Goal: Information Seeking & Learning: Learn about a topic

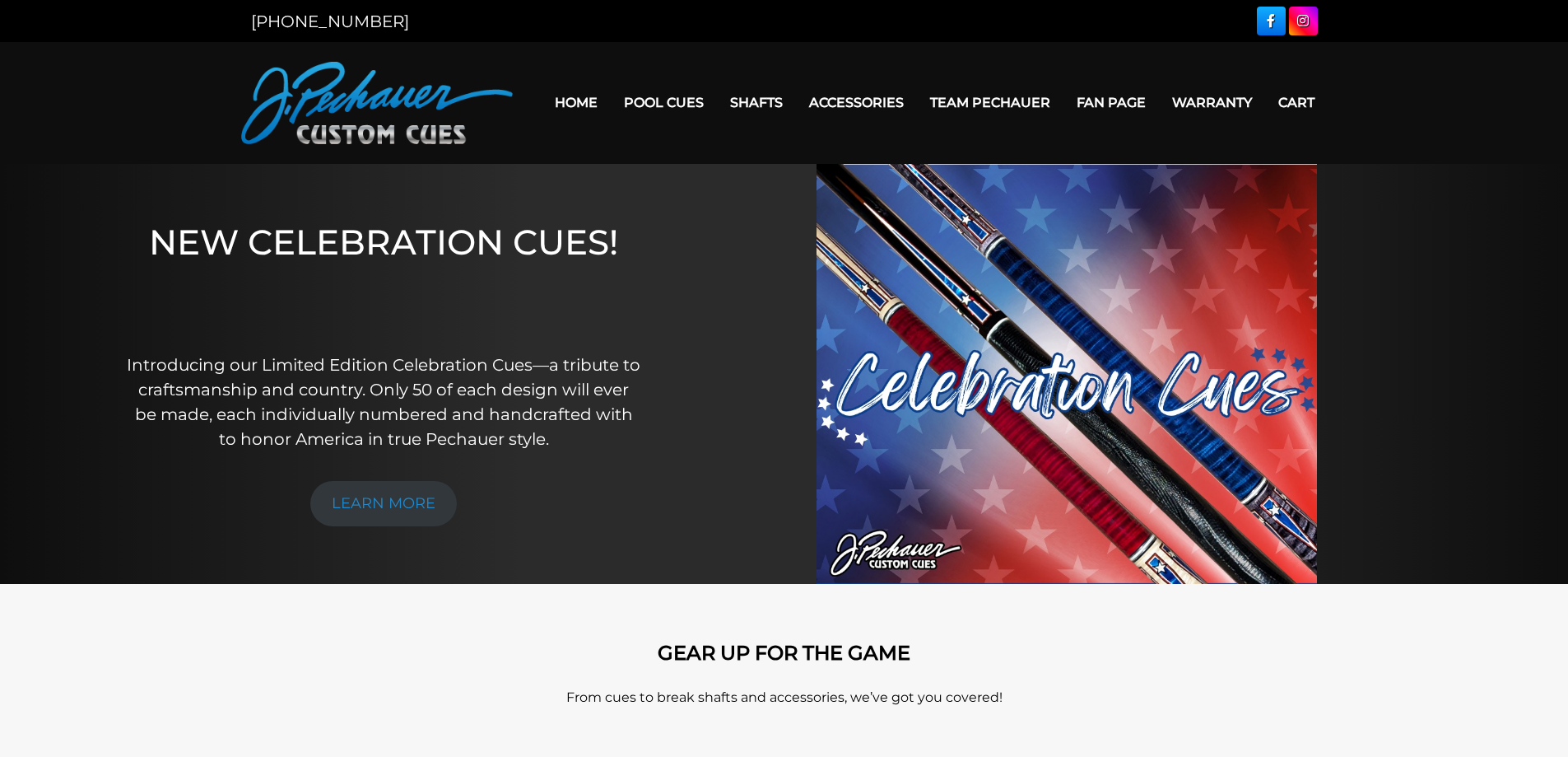
click at [582, 101] on link "Home" at bounding box center [576, 102] width 69 height 42
click at [982, 99] on link "Team Pechauer" at bounding box center [989, 102] width 146 height 42
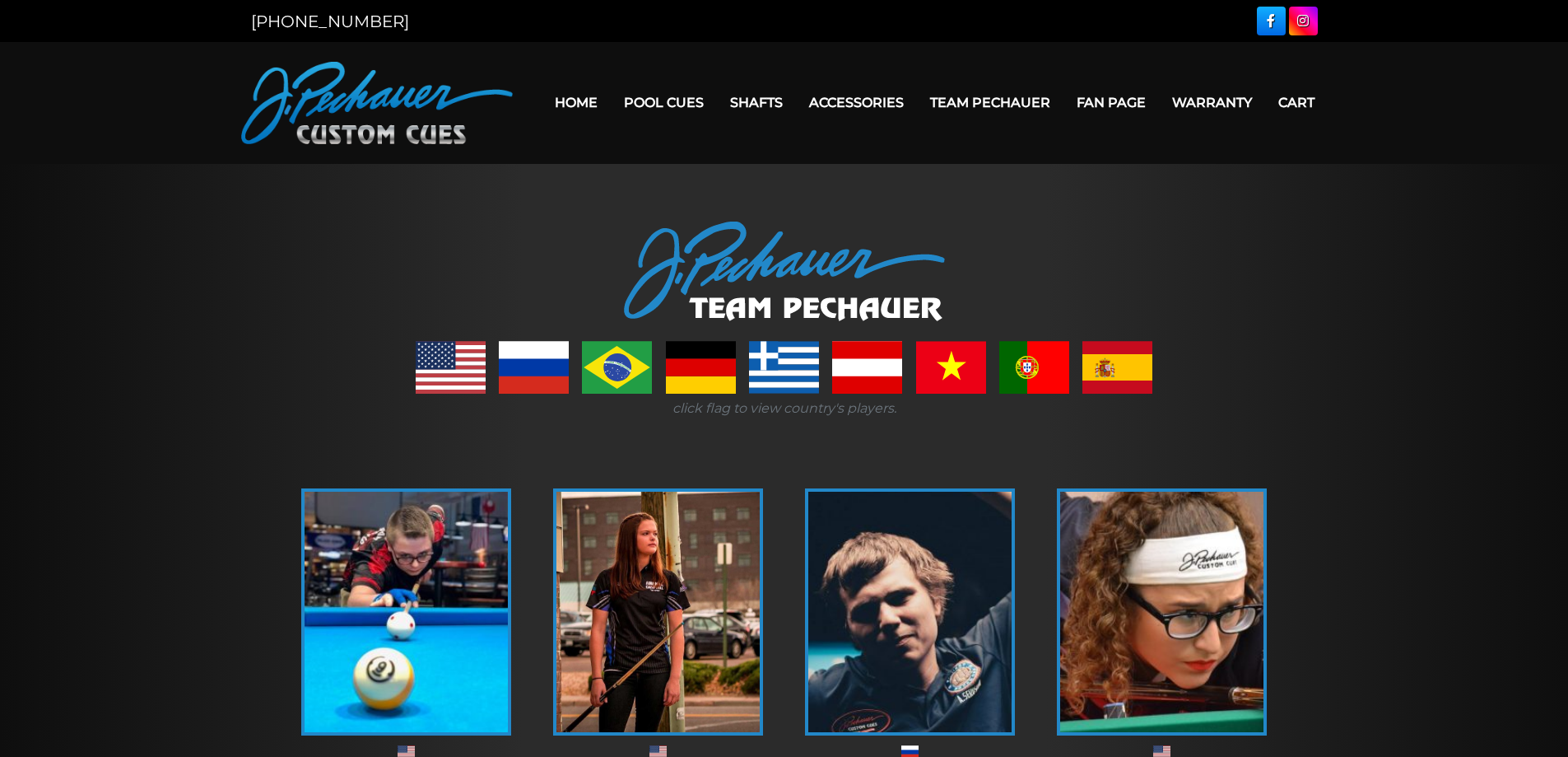
click at [1116, 377] on link at bounding box center [1117, 367] width 70 height 53
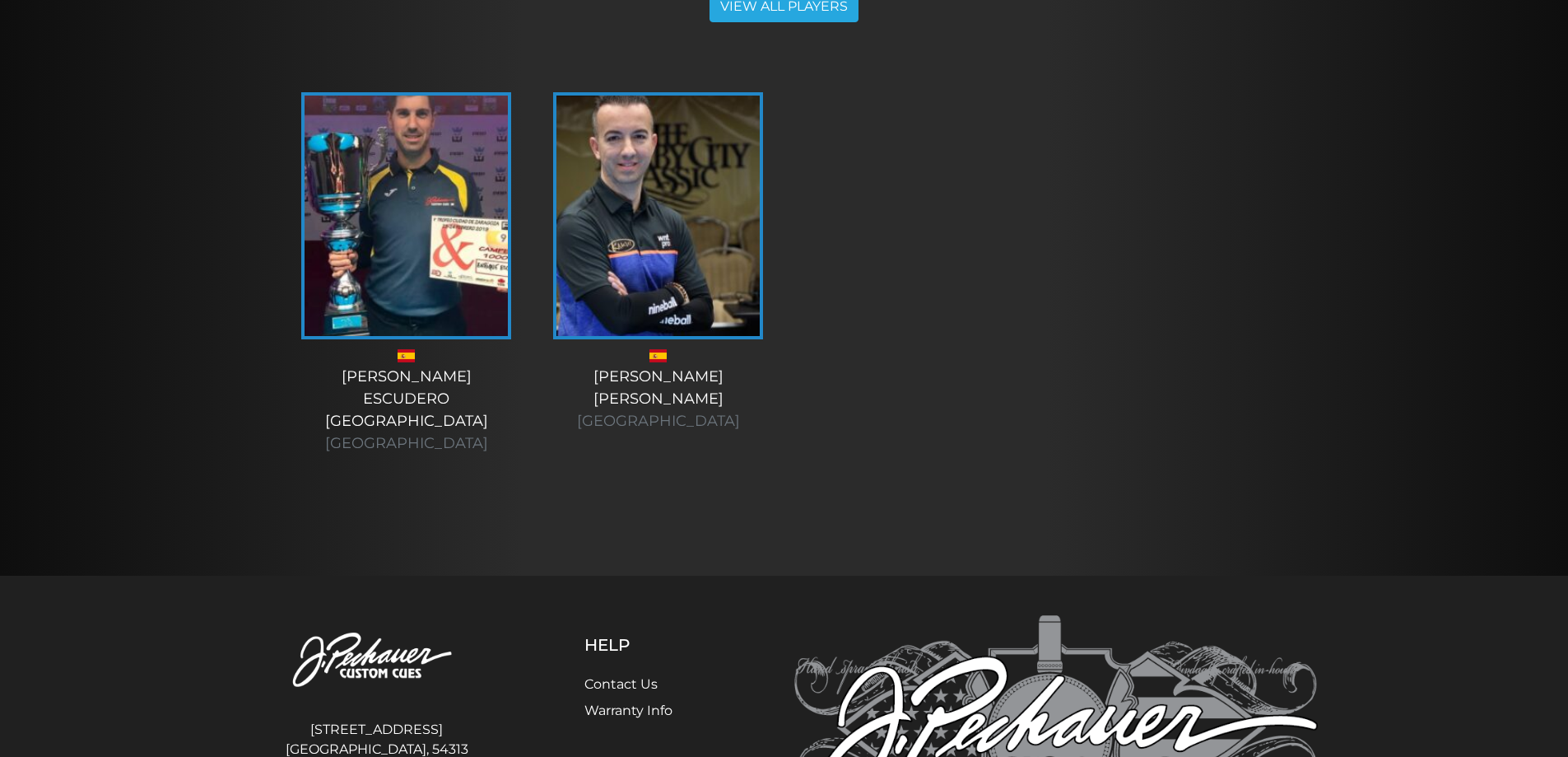
scroll to position [446, 0]
click at [656, 252] on img at bounding box center [657, 217] width 203 height 241
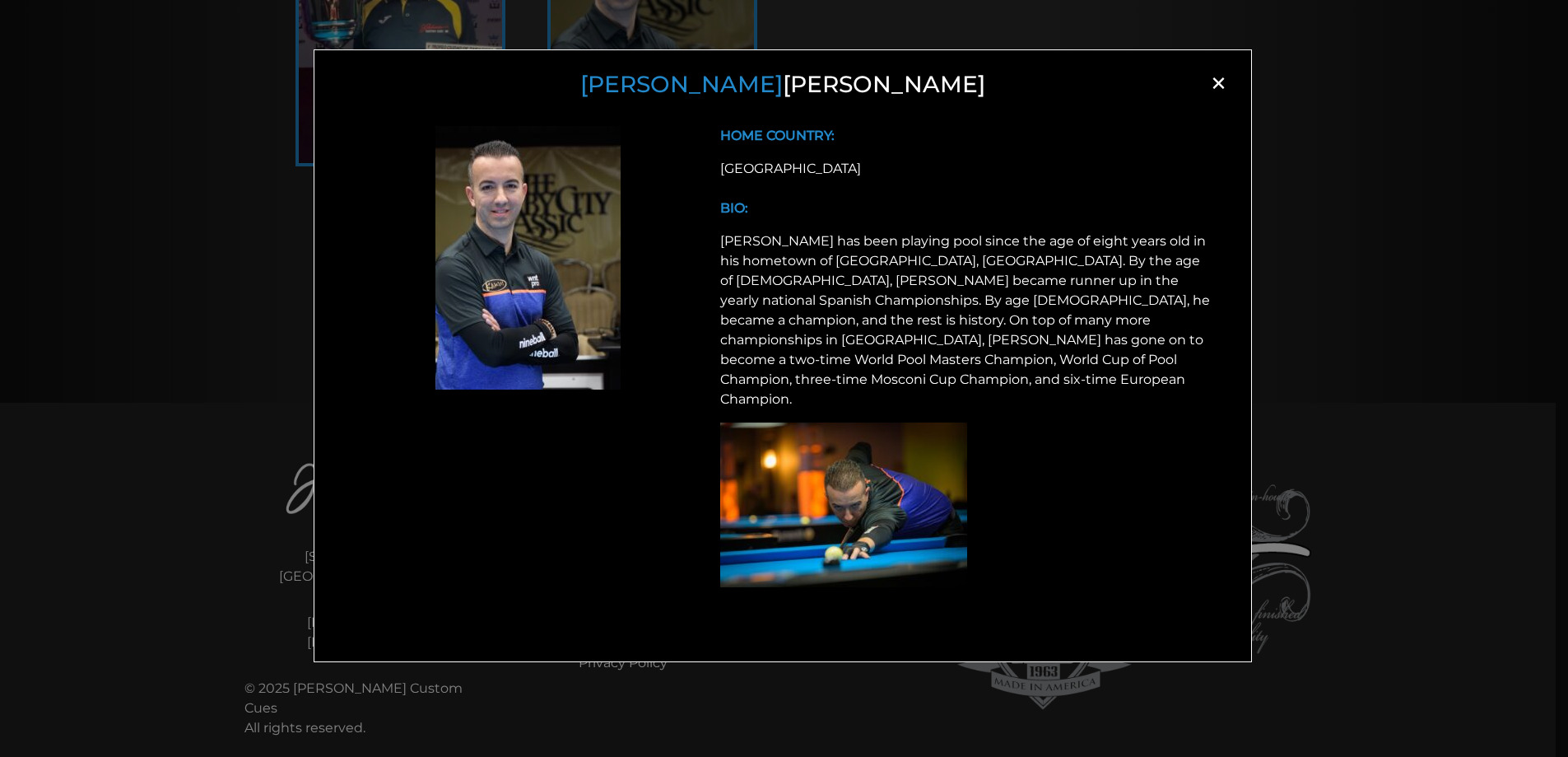
scroll to position [640, 0]
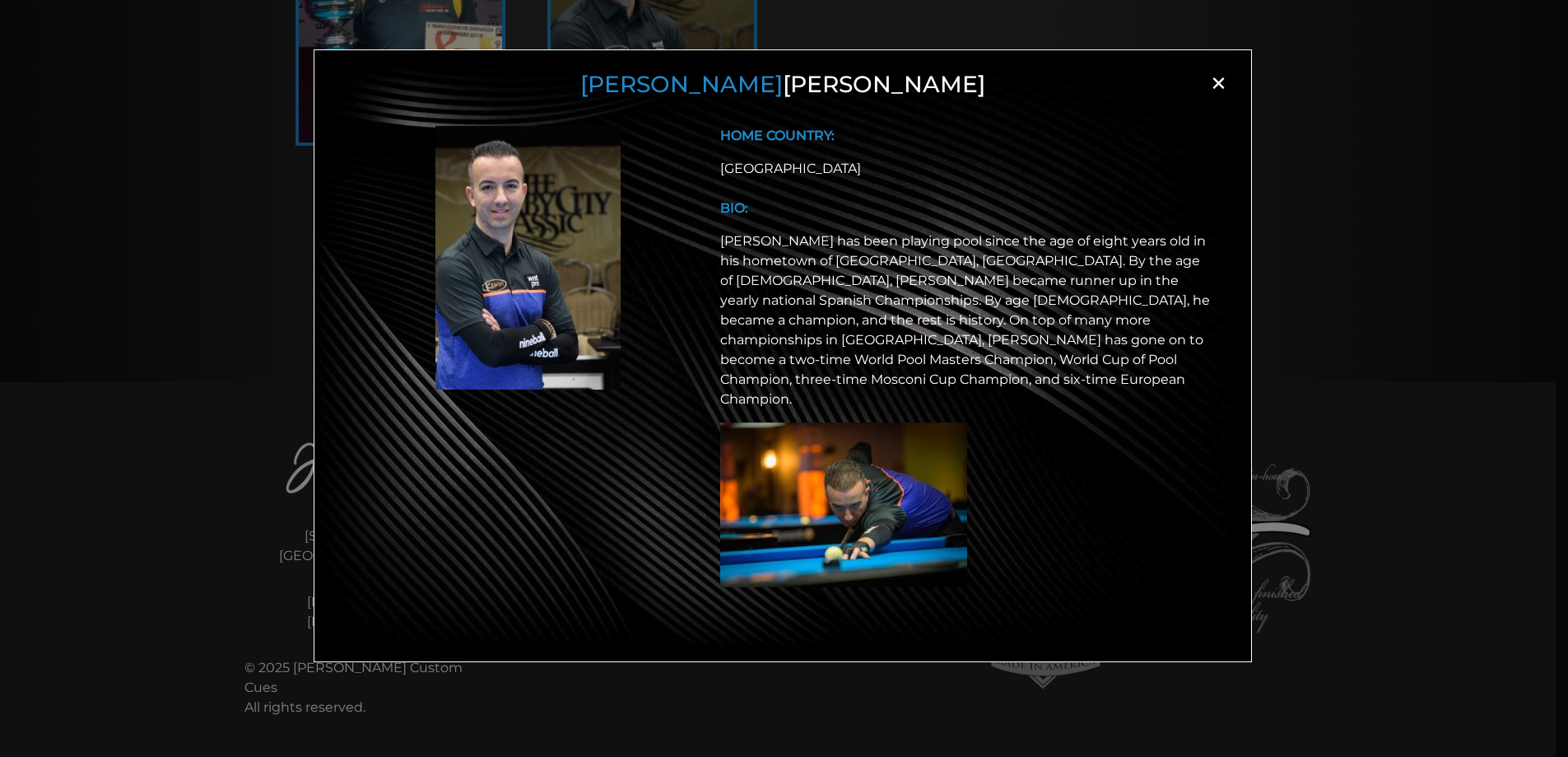
click at [1225, 76] on span "×" at bounding box center [1218, 83] width 25 height 25
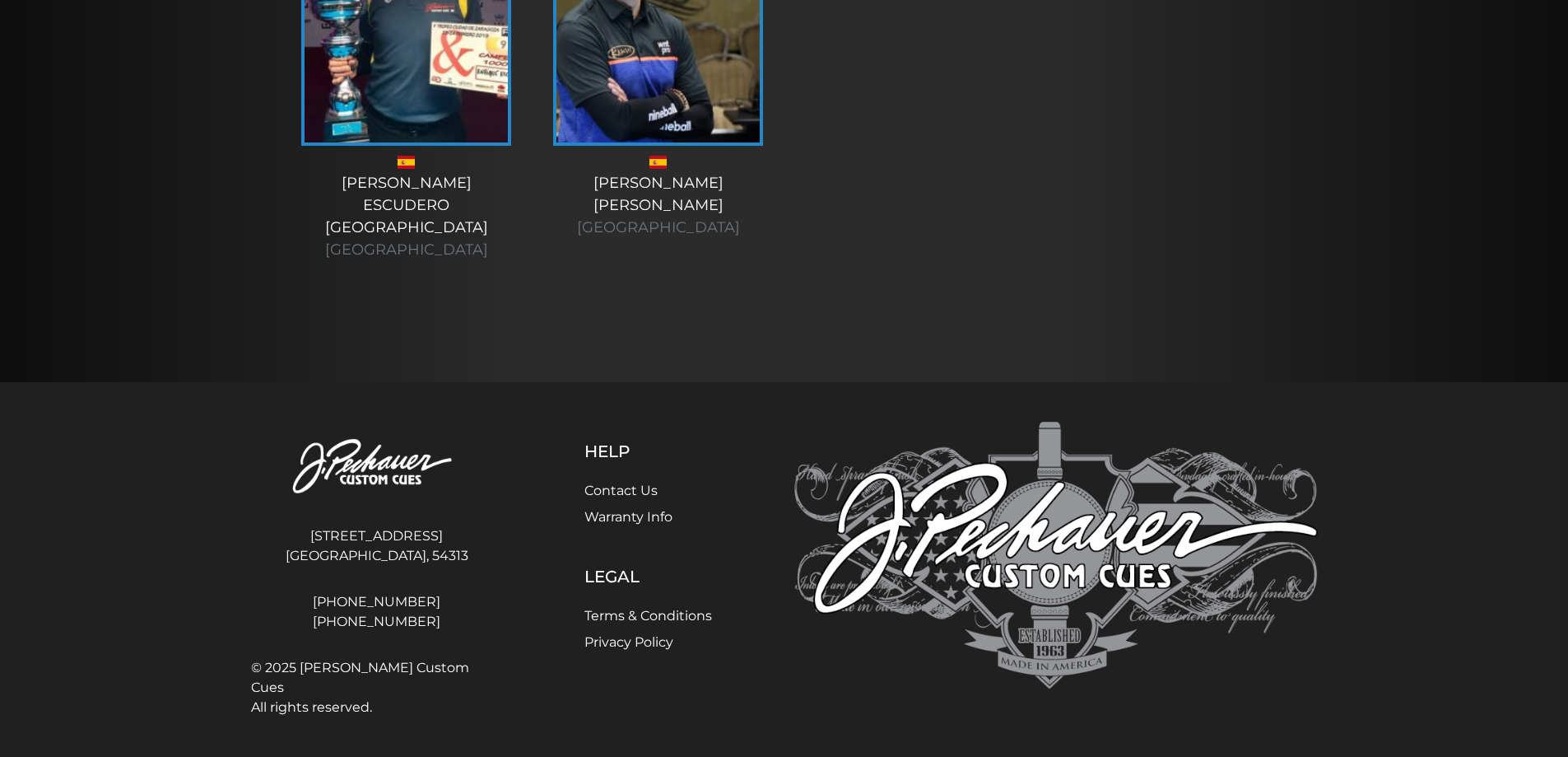
scroll to position [539, 0]
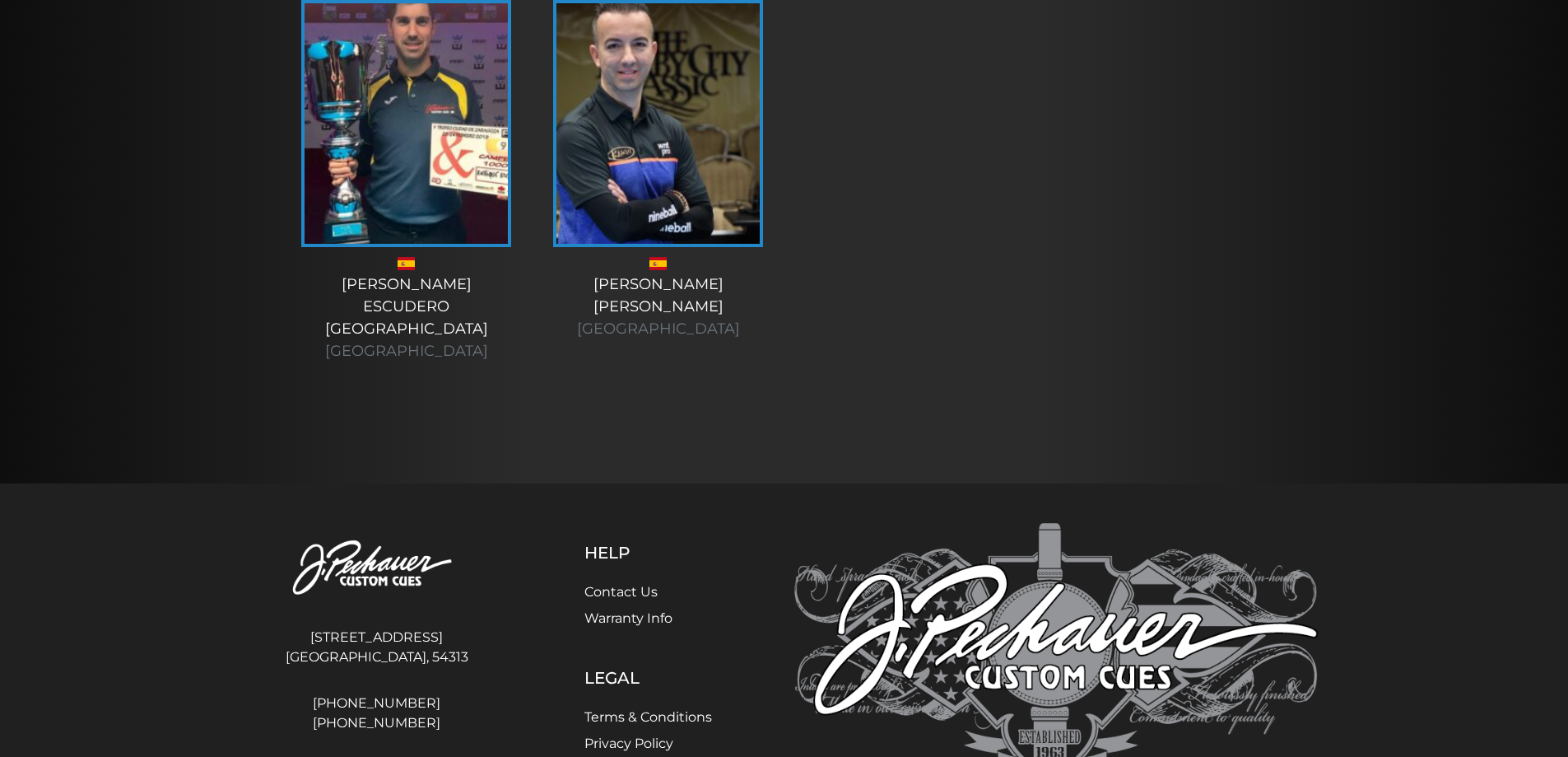
click at [672, 178] on img at bounding box center [657, 124] width 203 height 241
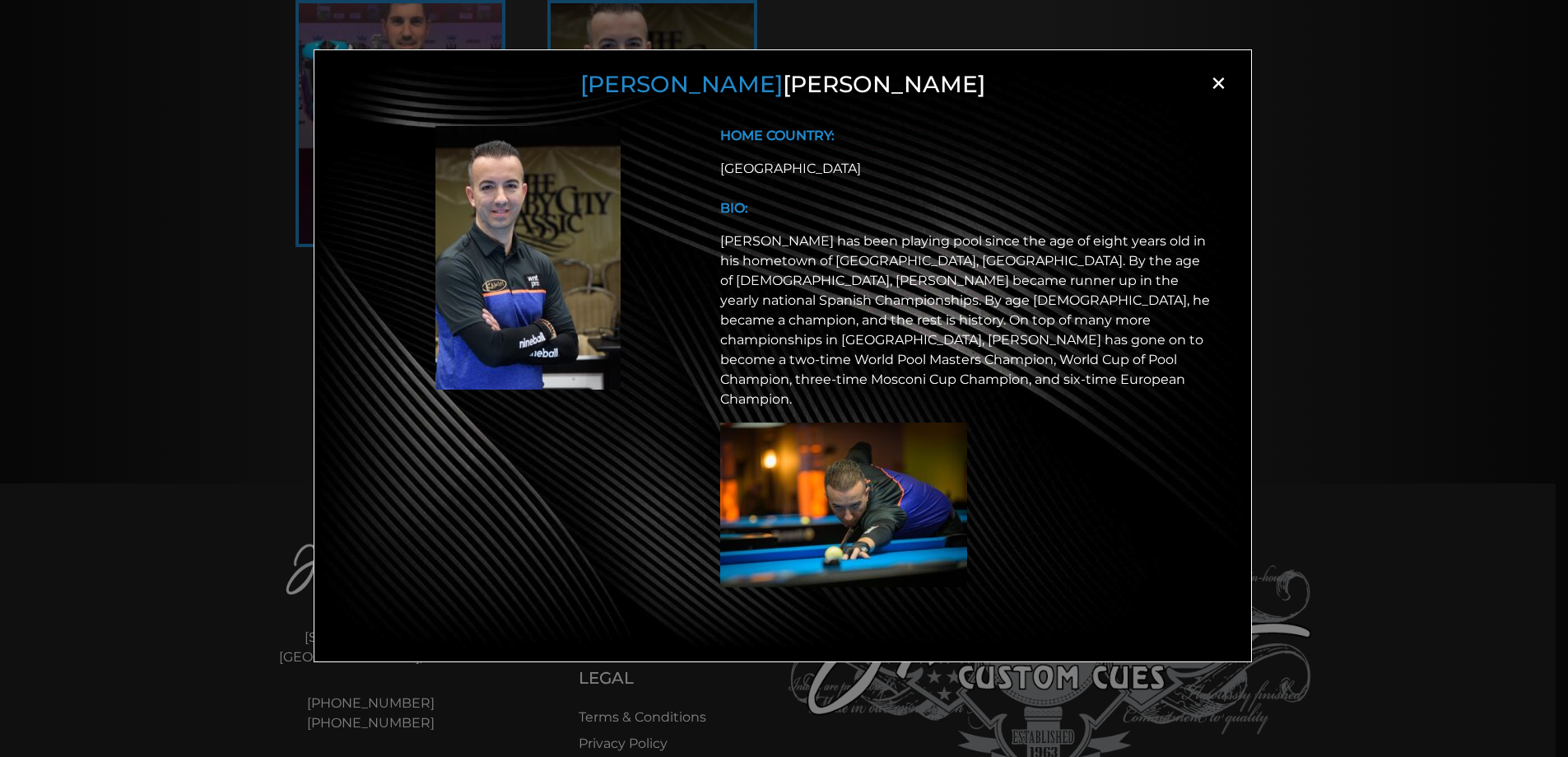
scroll to position [540, 0]
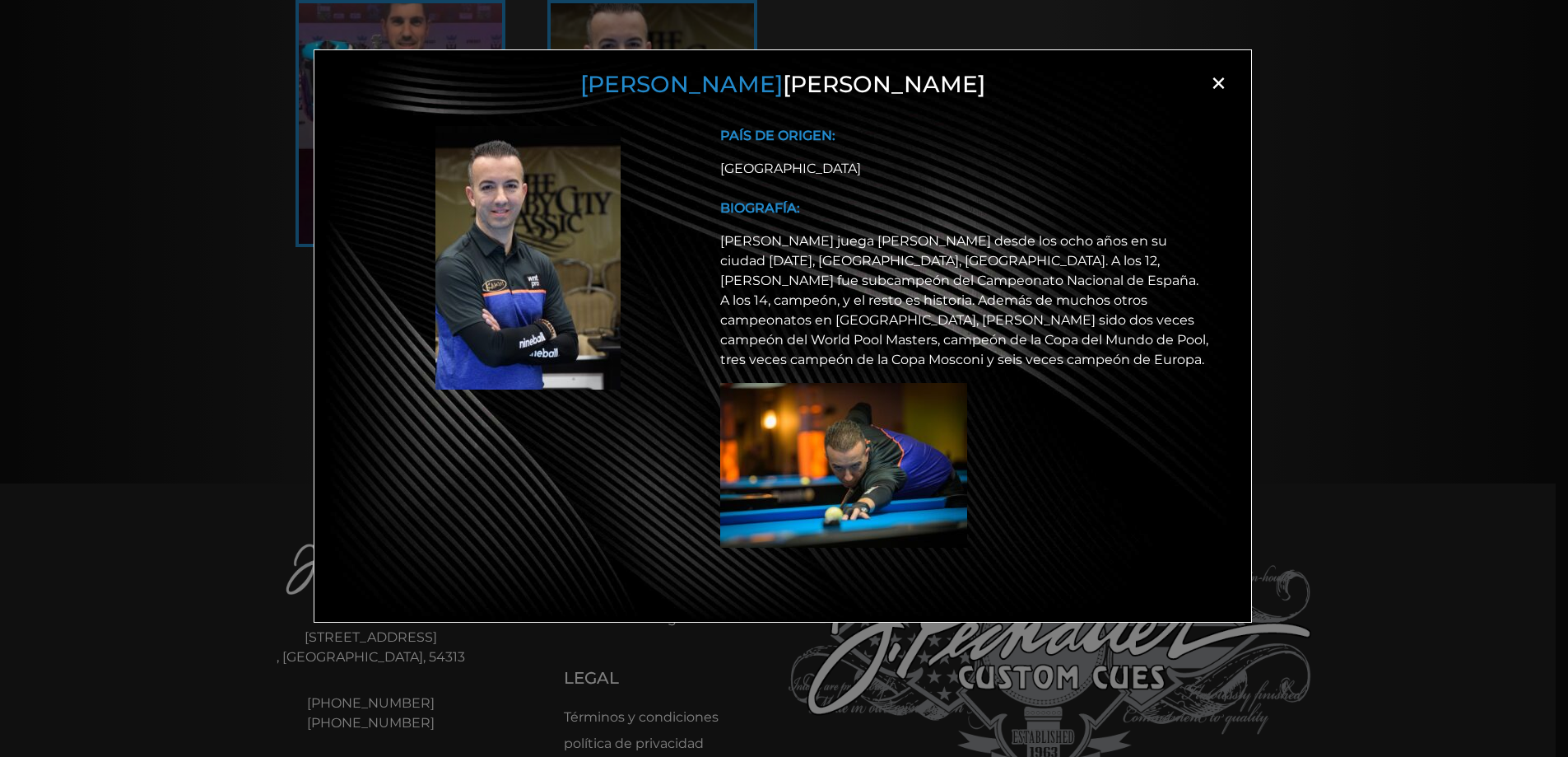
click at [1213, 80] on font "×" at bounding box center [1219, 82] width 19 height 41
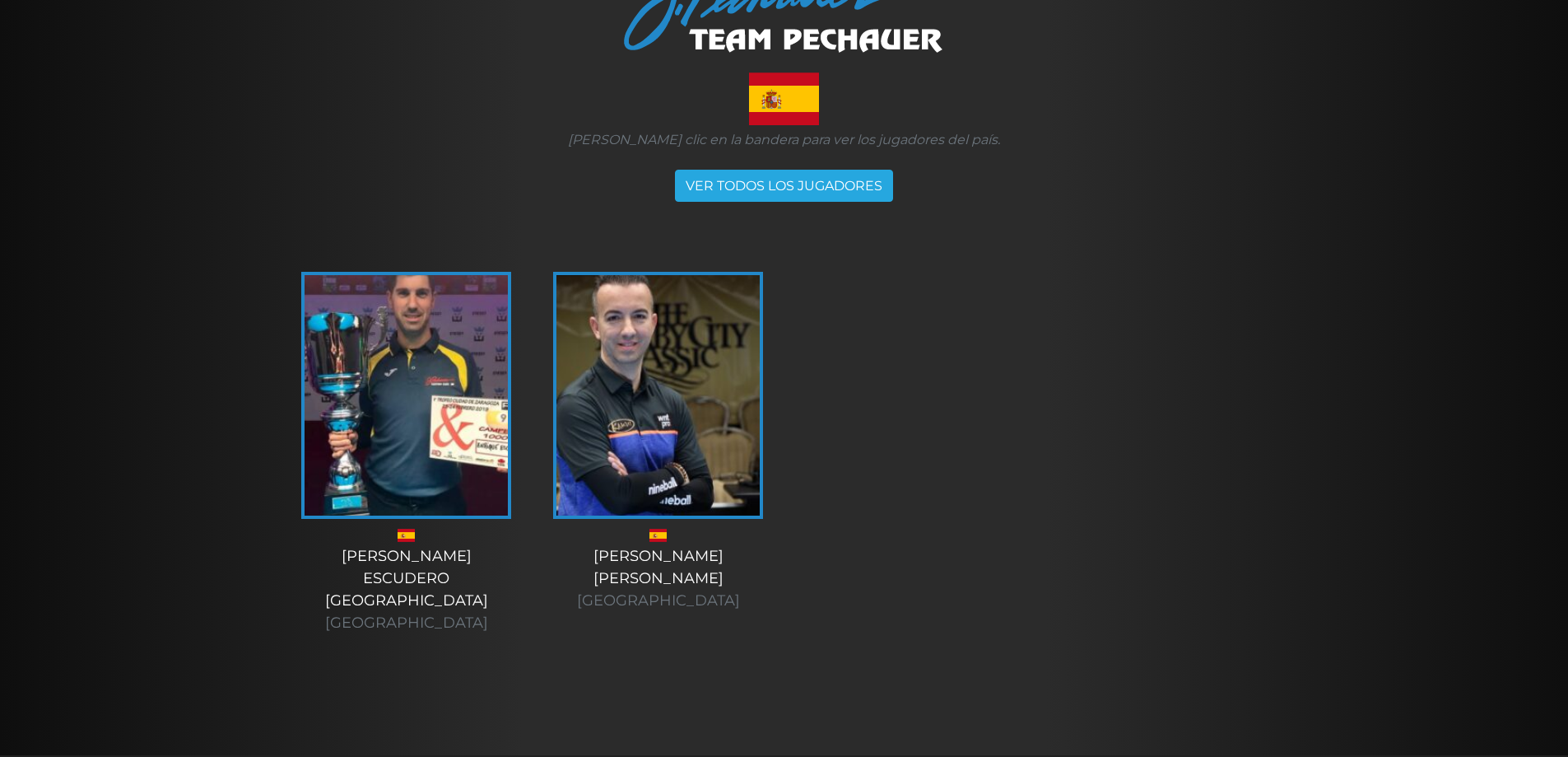
scroll to position [0, 0]
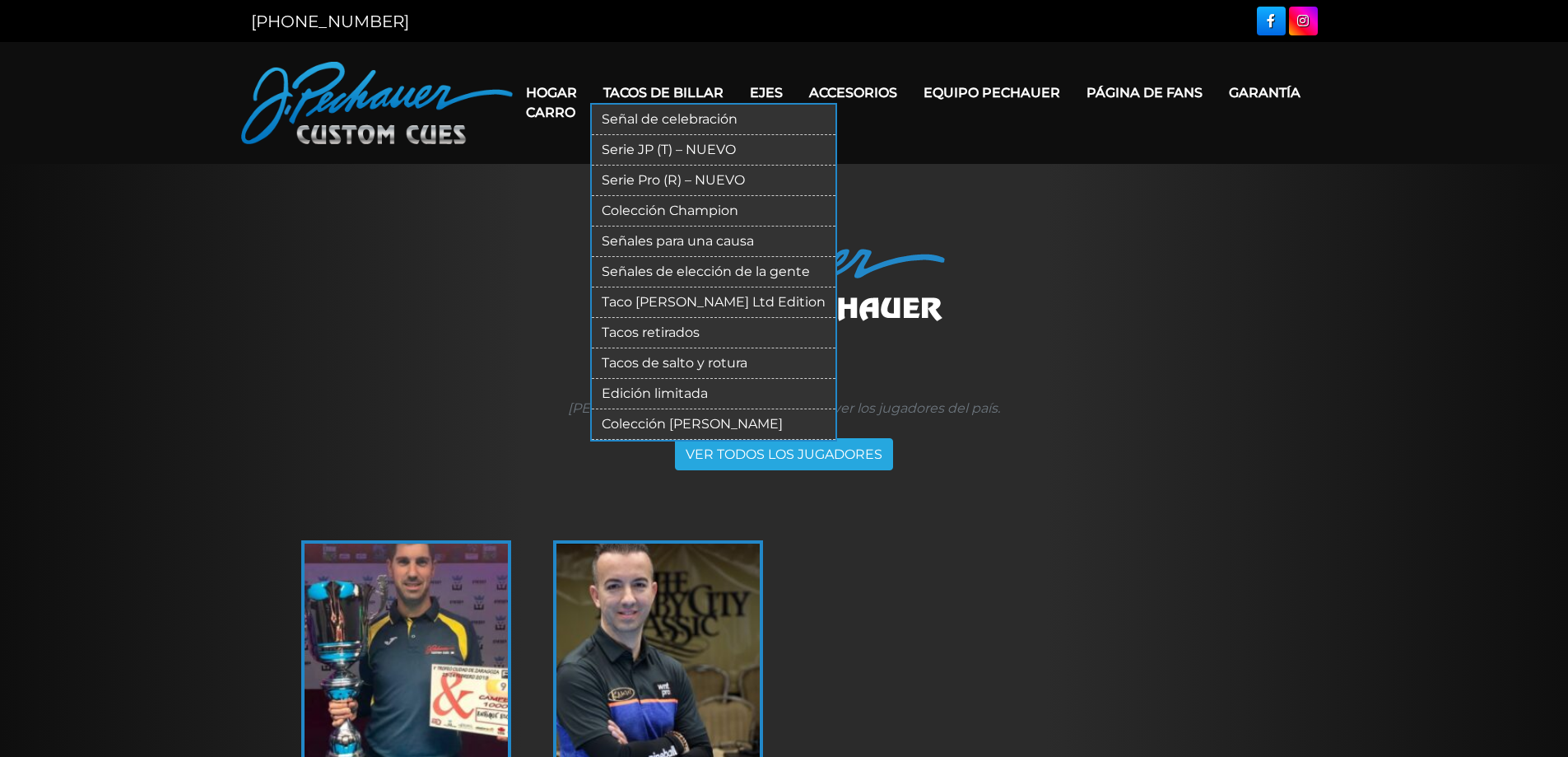
click at [665, 151] on font "Serie JP (T) – NUEVO" at bounding box center [669, 150] width 134 height 16
click at [674, 177] on font "Serie Pro (R) – NUEVO" at bounding box center [674, 180] width 144 height 16
click at [709, 361] on font "Tacos de salto y rotura" at bounding box center [675, 362] width 145 height 16
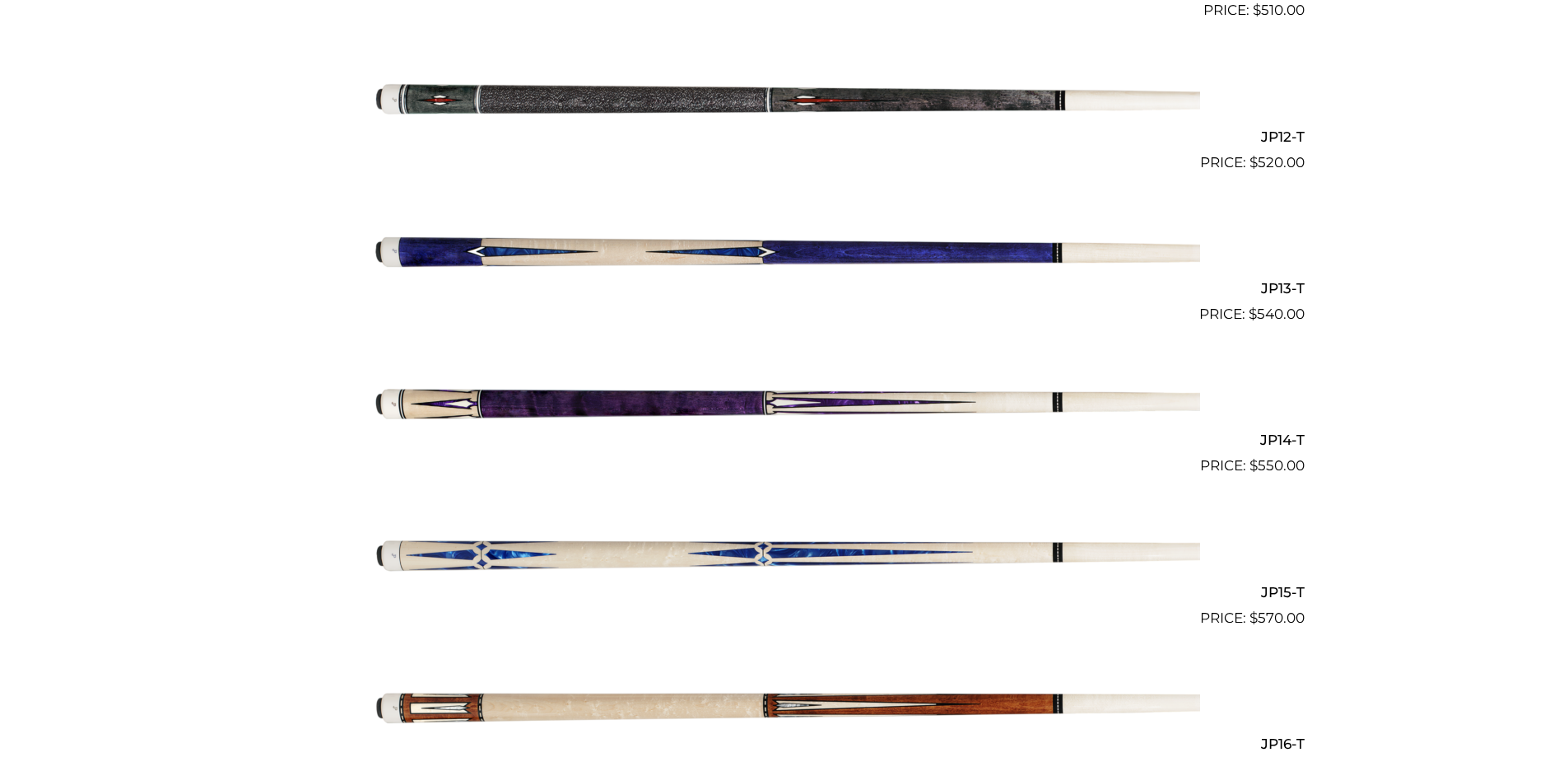
scroll to position [2173, 0]
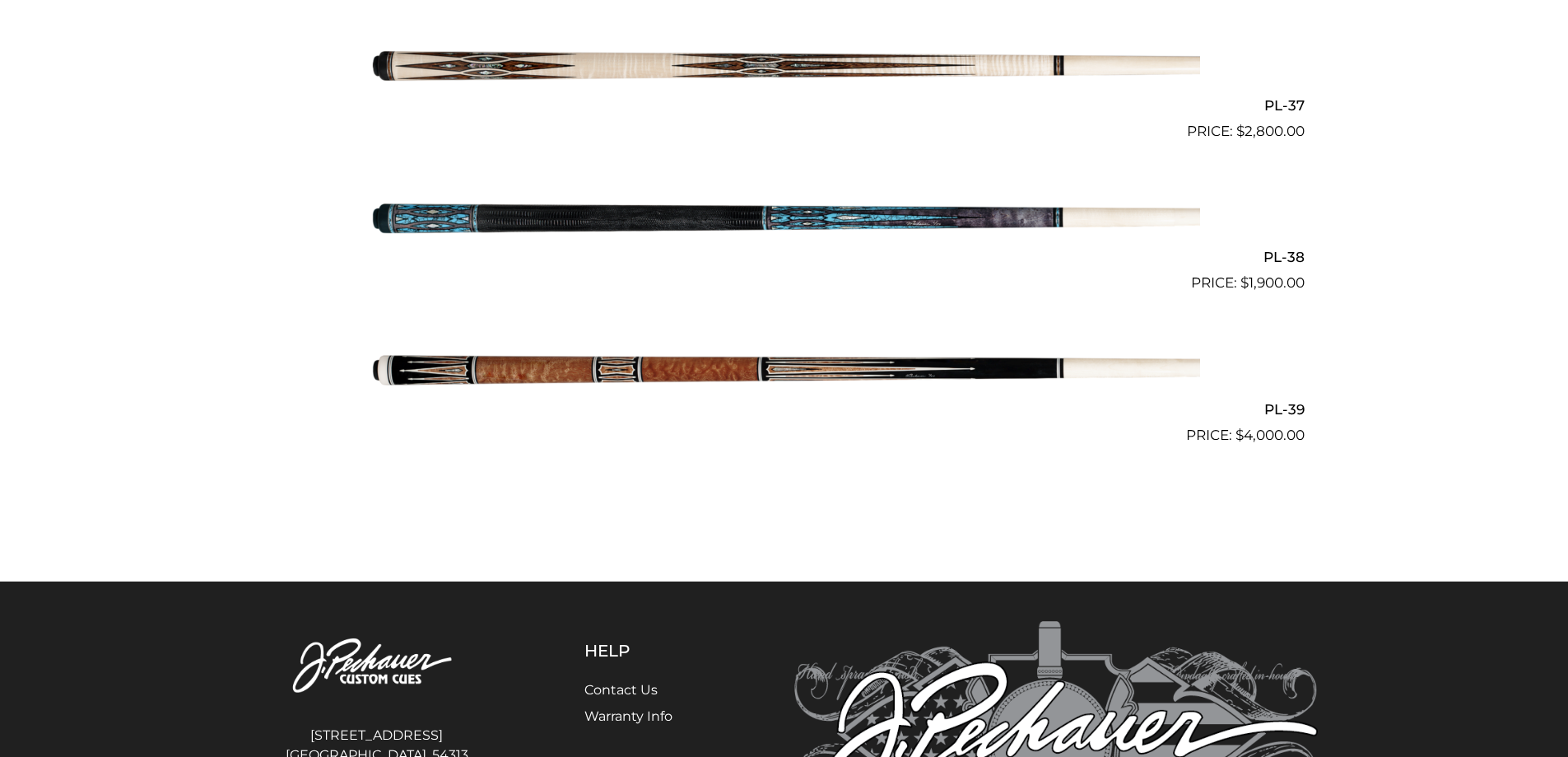
scroll to position [4834, 0]
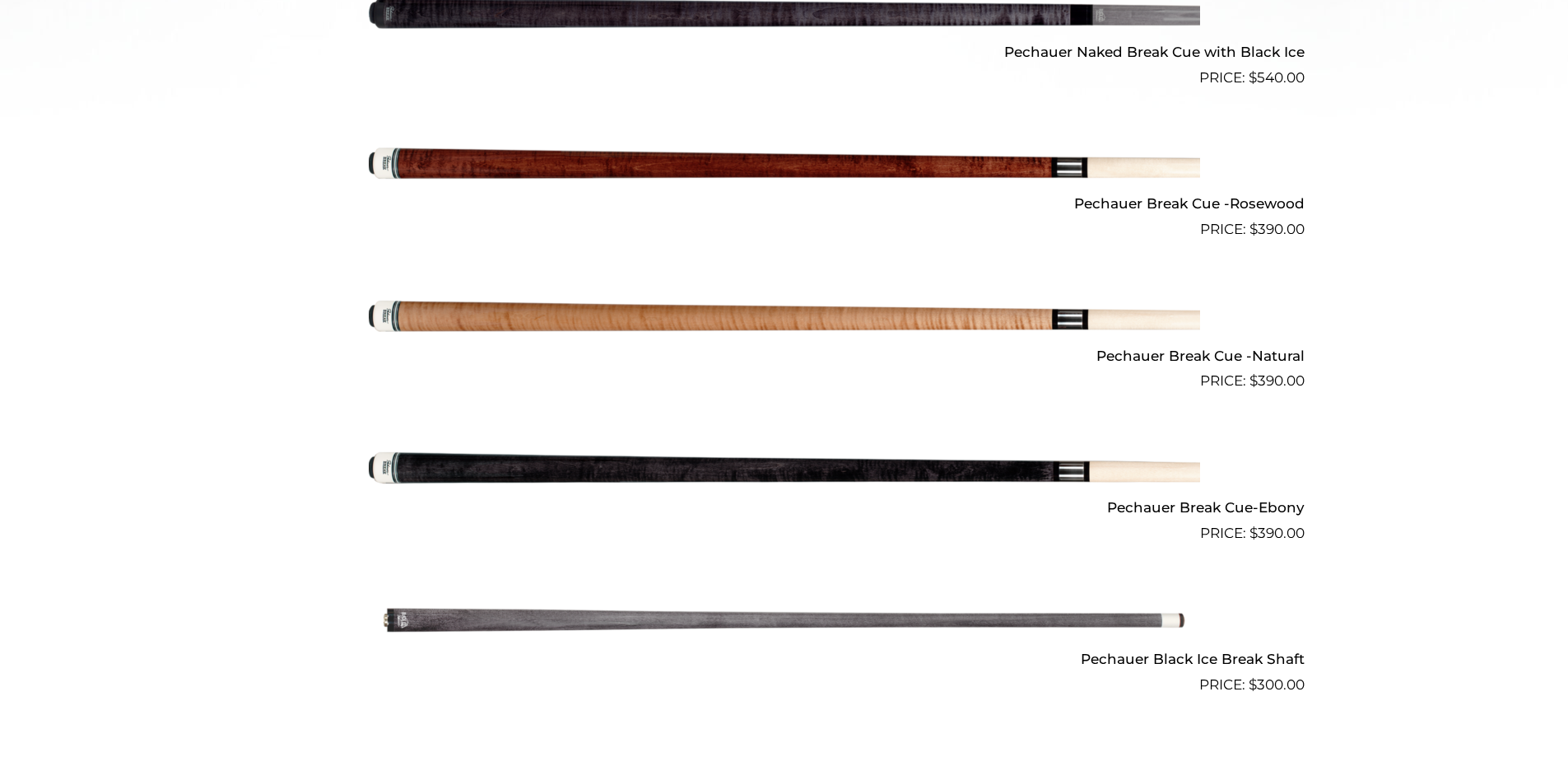
scroll to position [831, 0]
